Goal: Navigation & Orientation: Find specific page/section

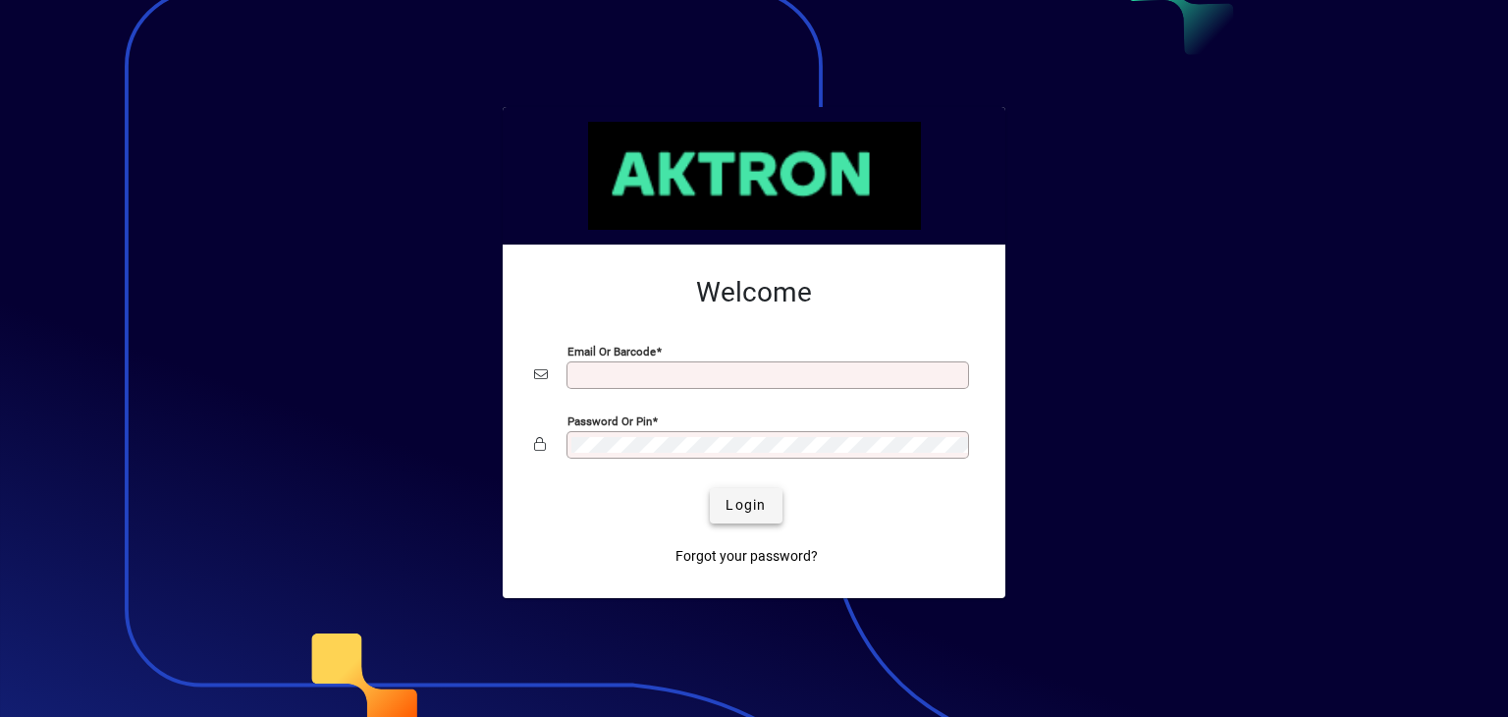
type input "**********"
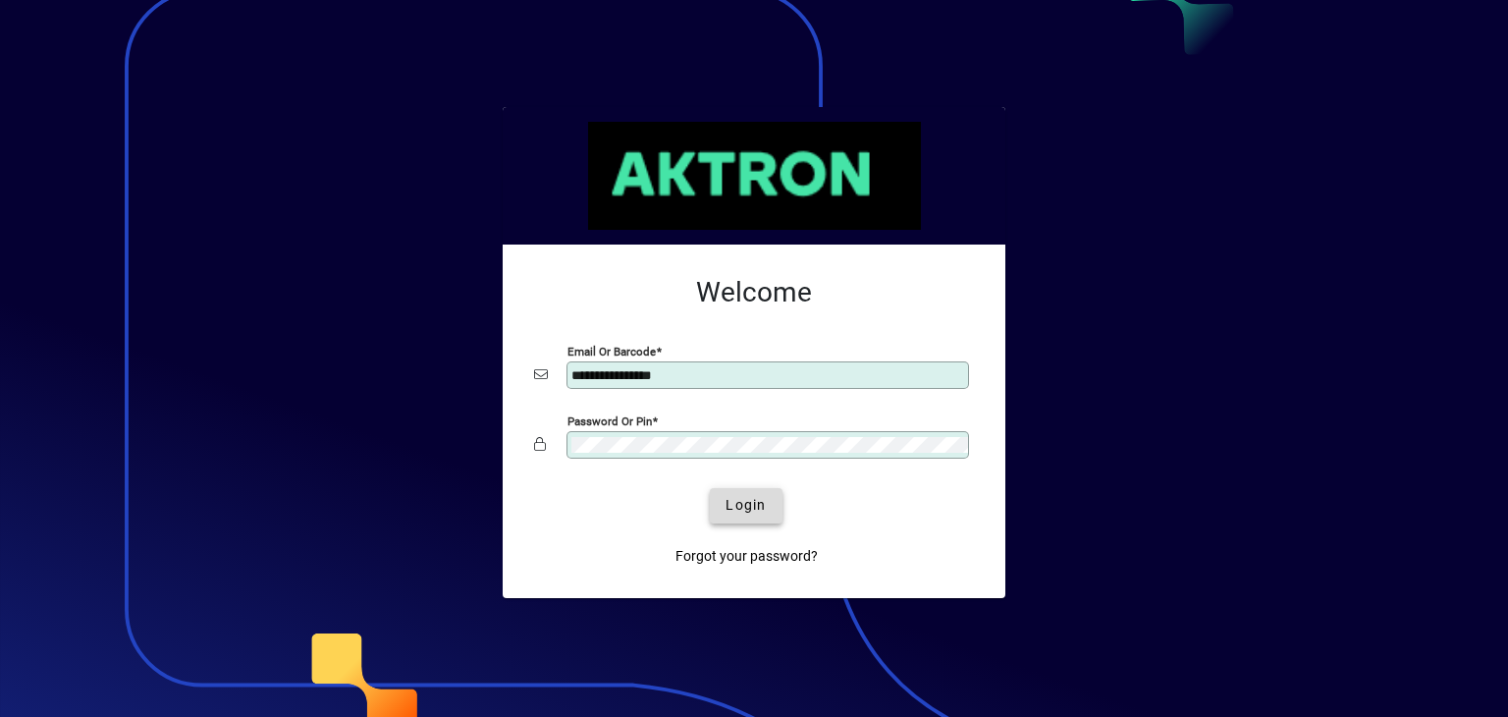
click at [746, 500] on span "Login" at bounding box center [746, 505] width 40 height 21
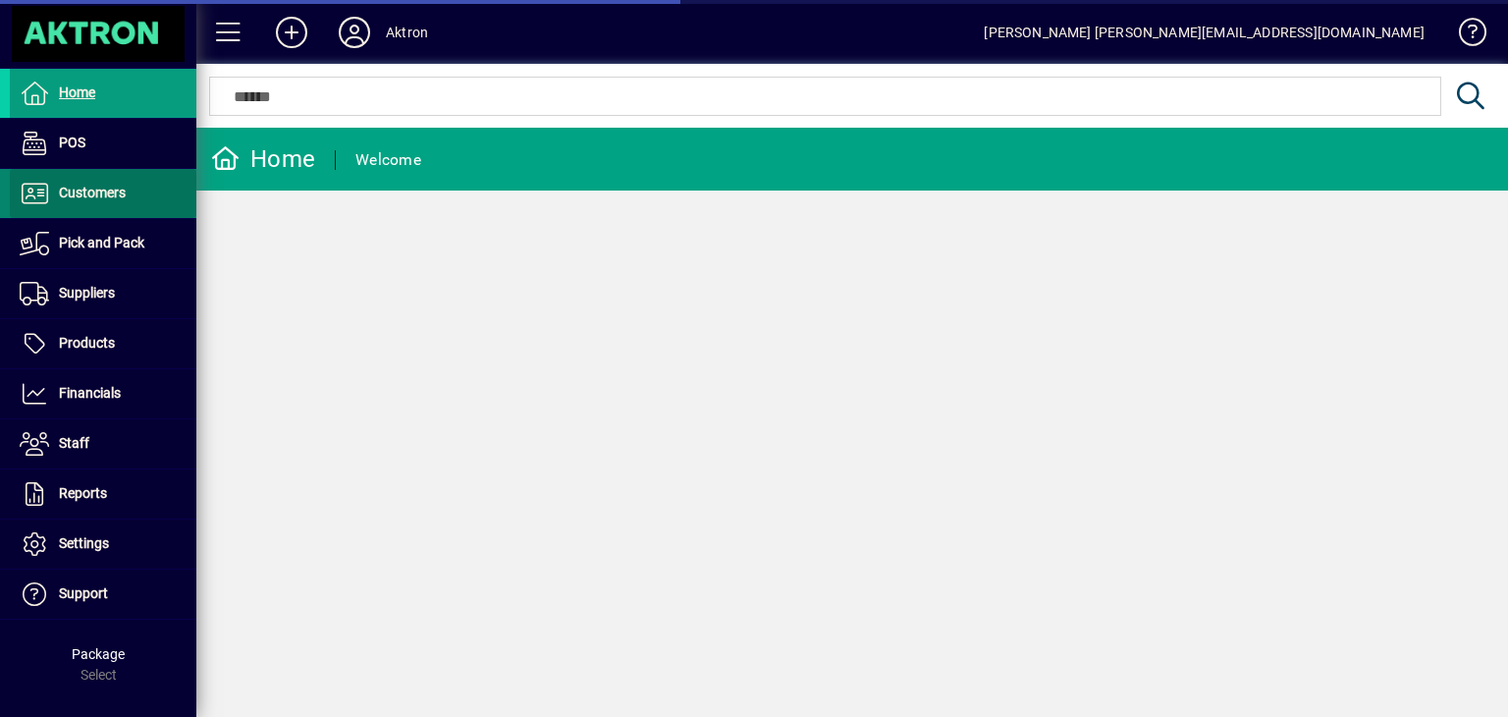
click at [112, 186] on span "Customers" at bounding box center [92, 193] width 67 height 16
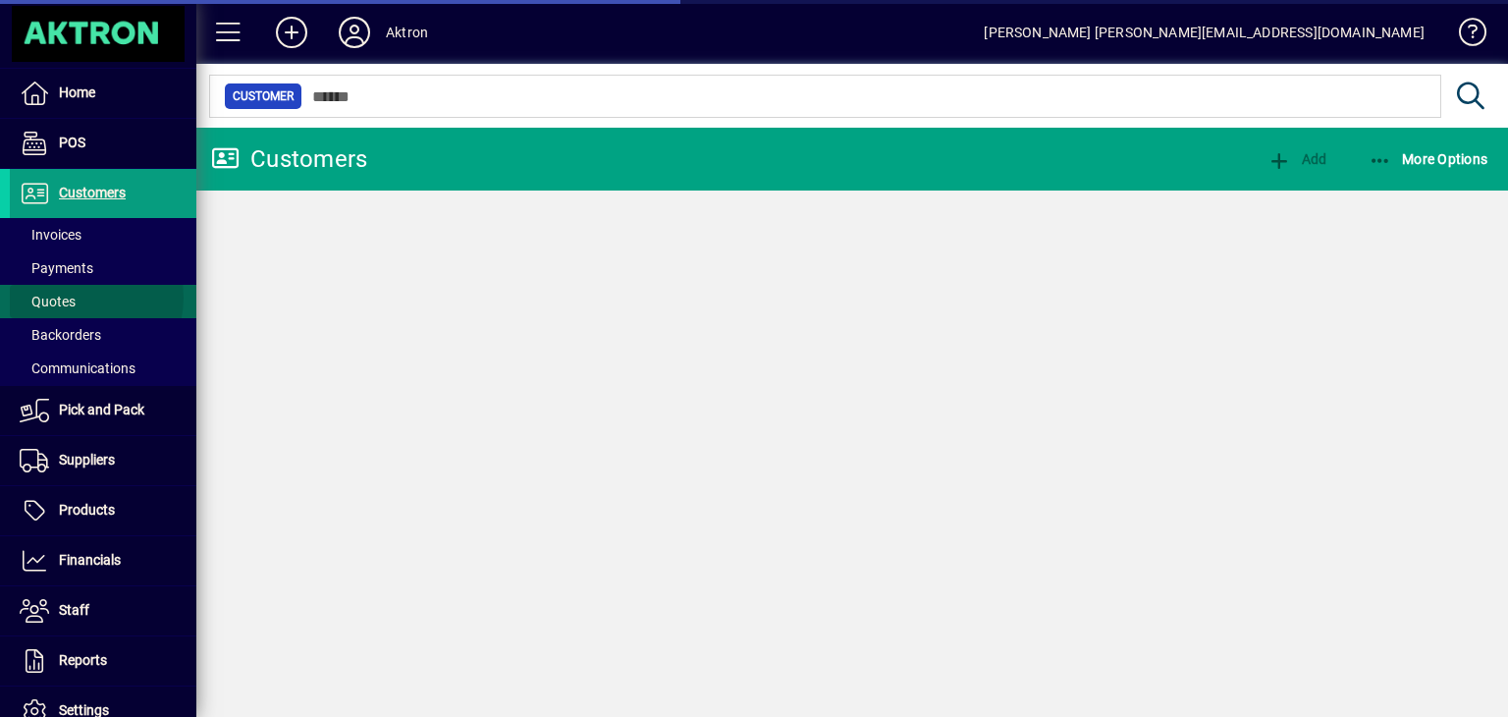
click at [71, 296] on span "Quotes" at bounding box center [48, 302] width 56 height 16
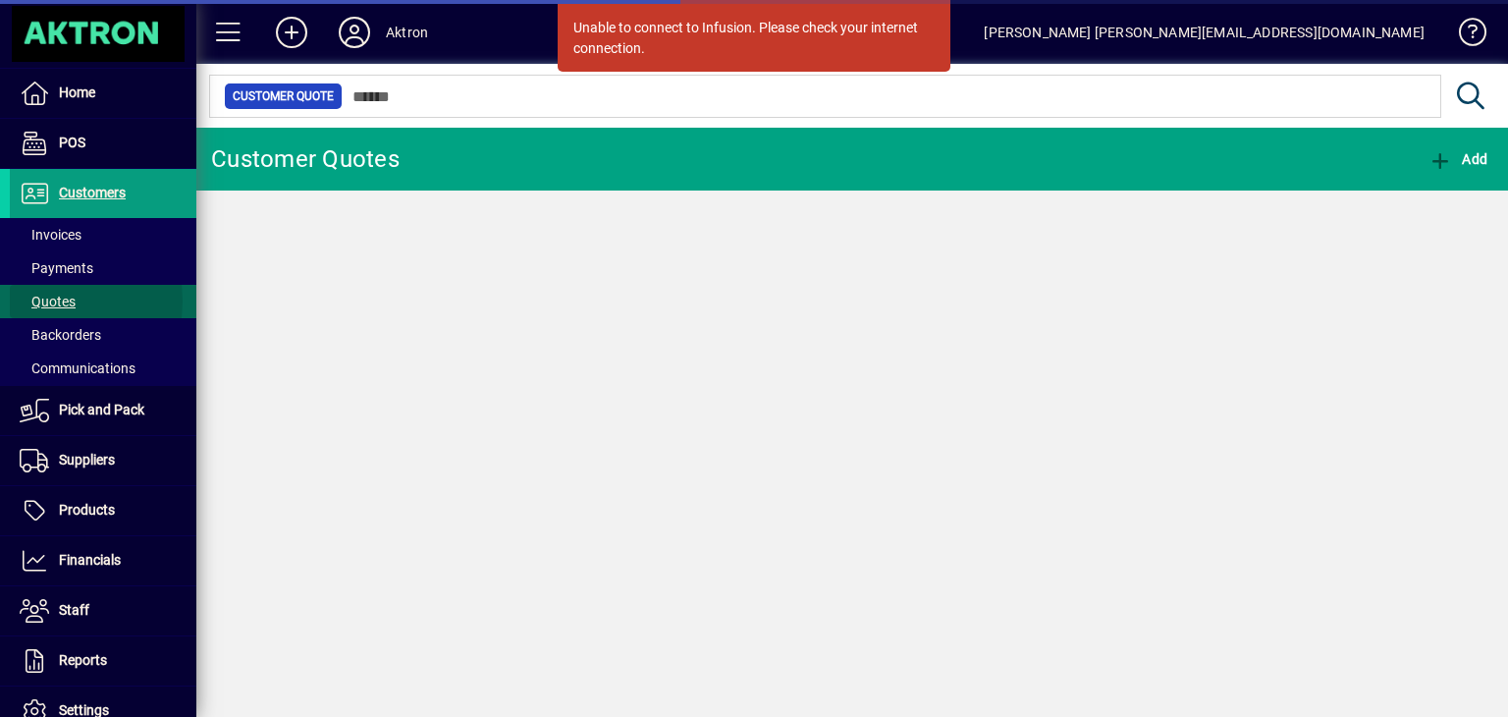
click at [40, 300] on span "Quotes" at bounding box center [48, 302] width 56 height 16
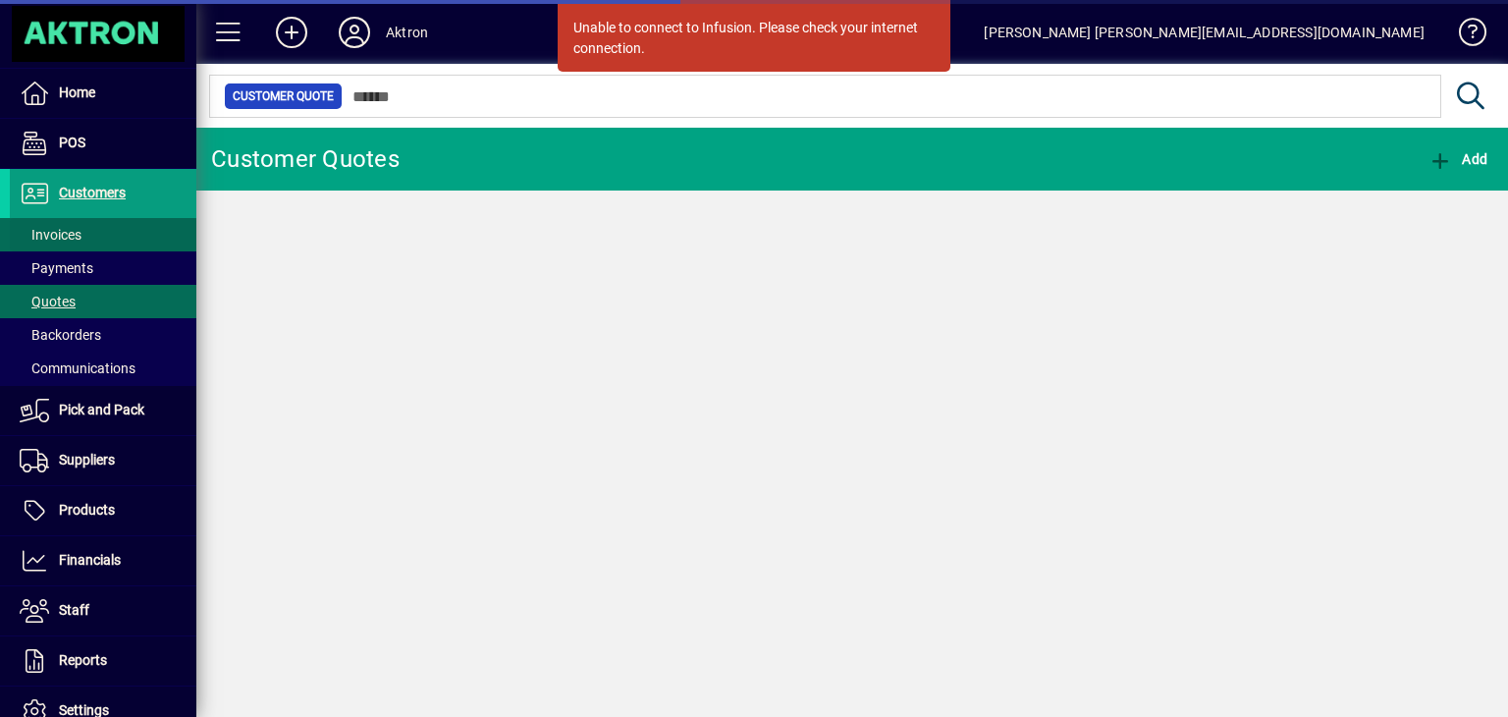
click at [53, 242] on span "Invoices" at bounding box center [46, 235] width 72 height 21
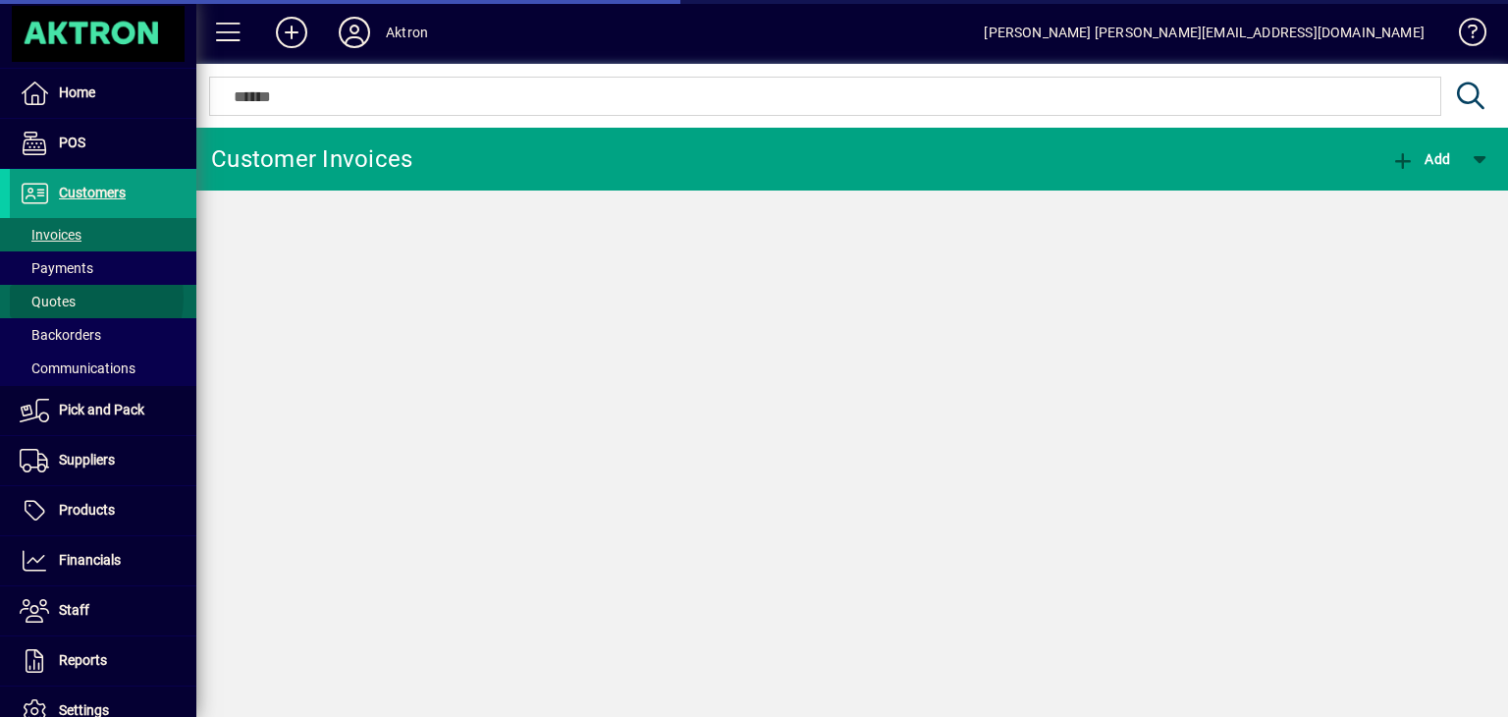
click at [72, 296] on span "Quotes" at bounding box center [48, 302] width 56 height 16
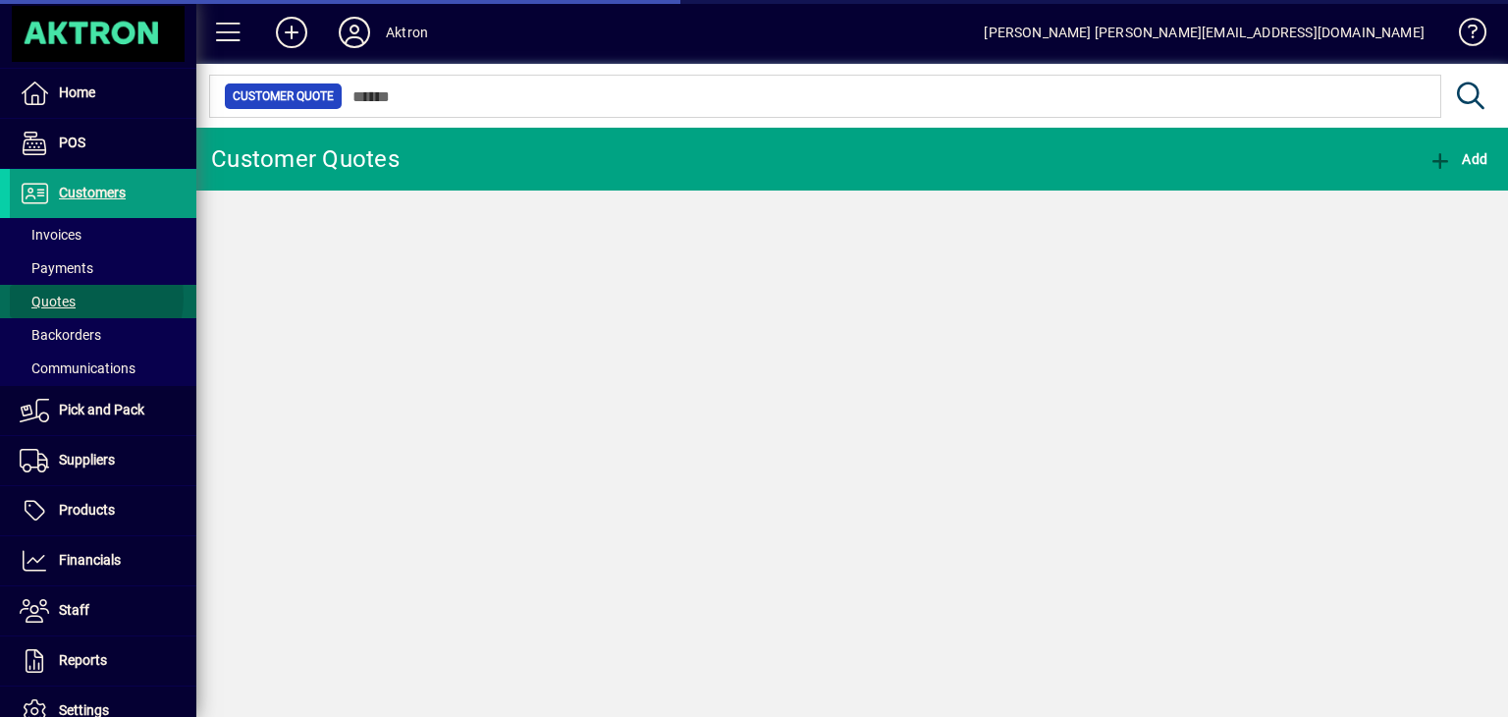
click at [72, 296] on span "Quotes" at bounding box center [48, 302] width 56 height 16
